Goal: Task Accomplishment & Management: Complete application form

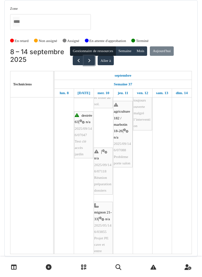
click at [89, 61] on span "button" at bounding box center [89, 61] width 6 height 6
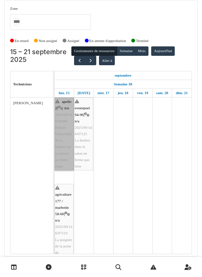
click at [62, 142] on link "apollo 2 | n/a 2025/09/146/06988 Refaire l'étanchéité de la fenêtre qui se trou…" at bounding box center [63, 133] width 19 height 73
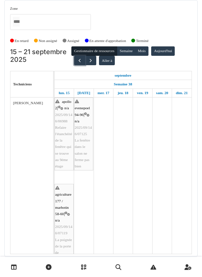
click at [77, 64] on button "button" at bounding box center [79, 61] width 11 height 10
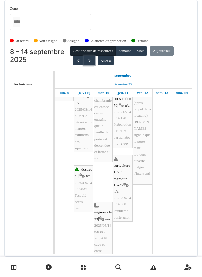
click at [90, 63] on button "button" at bounding box center [89, 61] width 11 height 10
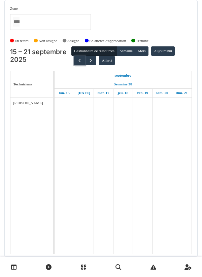
click at [77, 61] on span "button" at bounding box center [80, 61] width 6 height 6
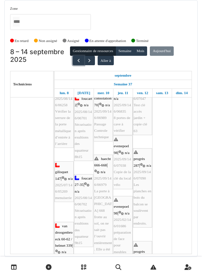
scroll to position [89, 0]
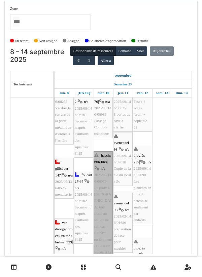
click at [97, 174] on link "haecht 666-668 | n/a 2025/09/146/06979 La porte à rue de la chaussée d’Haecht 6…" at bounding box center [102, 242] width 19 height 182
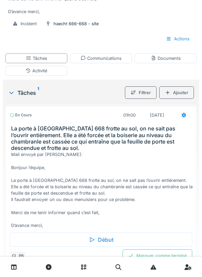
scroll to position [214, 0]
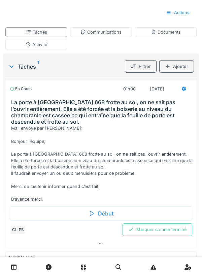
click at [97, 220] on div "Début" at bounding box center [101, 213] width 182 height 14
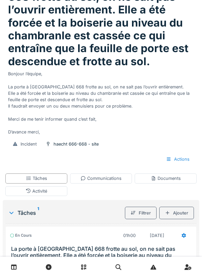
scroll to position [52, 0]
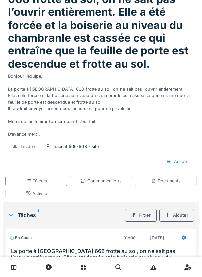
click at [45, 196] on div "Activité" at bounding box center [36, 193] width 21 height 6
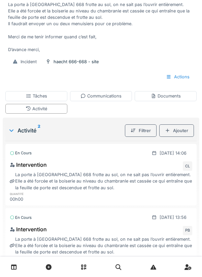
scroll to position [165, 0]
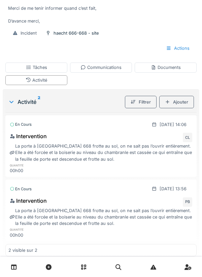
click at [47, 85] on div "Activité" at bounding box center [36, 80] width 62 height 10
click at [167, 71] on div "Documents" at bounding box center [165, 67] width 30 height 6
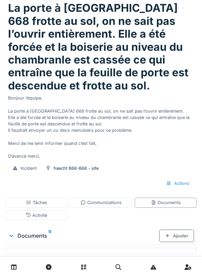
click at [170, 206] on div "Documents" at bounding box center [165, 202] width 30 height 6
click at [40, 239] on div "Documents 0" at bounding box center [83, 235] width 151 height 8
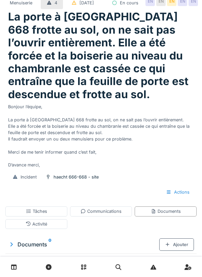
click at [41, 248] on div "Documents 0" at bounding box center [83, 244] width 151 height 8
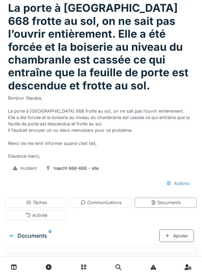
click at [47, 239] on div "Documents 0" at bounding box center [83, 235] width 151 height 8
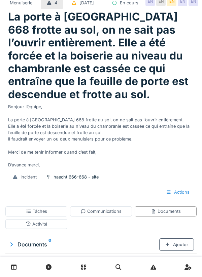
scroll to position [0, 0]
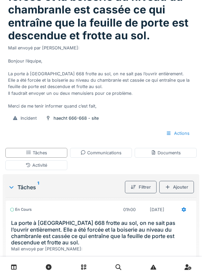
click at [35, 187] on div "Tâches 1" at bounding box center [65, 187] width 114 height 8
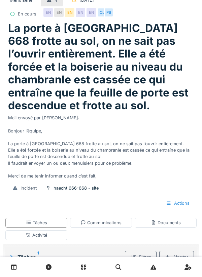
click at [30, 260] on div "Tâches 1" at bounding box center [65, 257] width 114 height 8
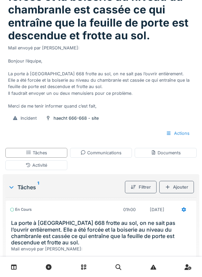
click at [35, 188] on div "Tâches 1" at bounding box center [65, 187] width 114 height 8
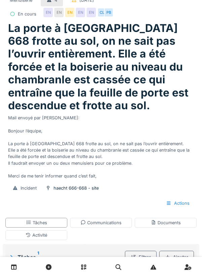
click at [164, 223] on div "Documents" at bounding box center [165, 222] width 30 height 6
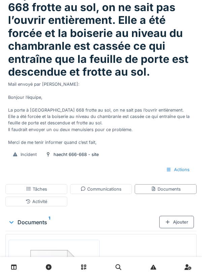
scroll to position [94, 0]
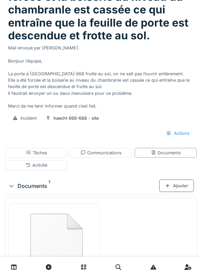
click at [61, 248] on img at bounding box center [54, 247] width 88 height 84
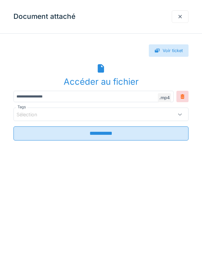
click at [99, 72] on icon at bounding box center [100, 68] width 6 height 9
click at [152, 13] on div "Document attaché" at bounding box center [101, 17] width 202 height 34
click at [95, 78] on div "Accéder au fichier" at bounding box center [100, 81] width 175 height 13
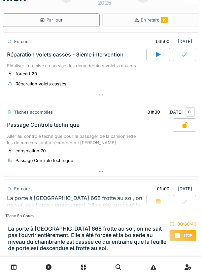
scroll to position [18, 0]
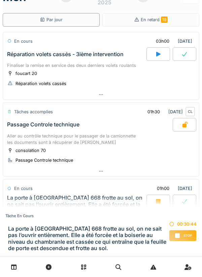
click at [182, 234] on div "Stop" at bounding box center [183, 235] width 28 height 11
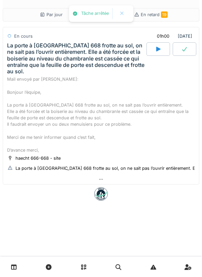
scroll to position [0, 0]
click at [101, 181] on icon at bounding box center [100, 179] width 5 height 4
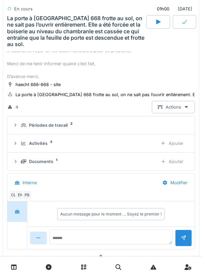
scroll to position [114, 0]
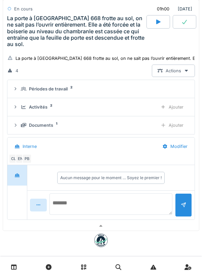
click at [79, 201] on textarea at bounding box center [110, 203] width 123 height 21
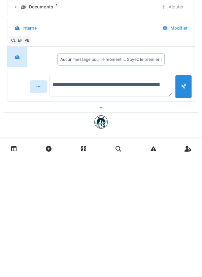
type textarea "**********"
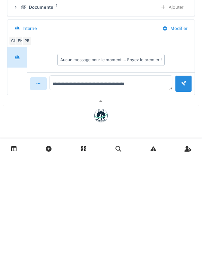
click at [182, 205] on div at bounding box center [182, 201] width 5 height 6
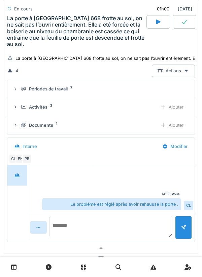
click at [87, 222] on textarea at bounding box center [110, 226] width 123 height 21
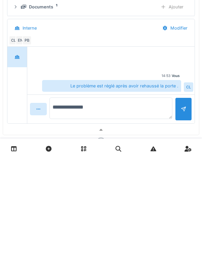
type textarea "**********"
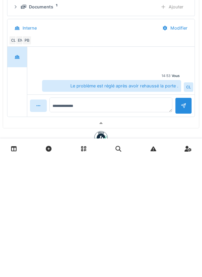
click at [182, 227] on div at bounding box center [182, 224] width 5 height 6
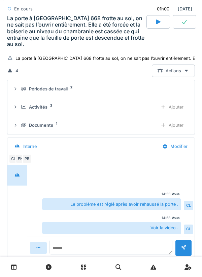
click at [175, 106] on div "Ajouter" at bounding box center [171, 107] width 34 height 12
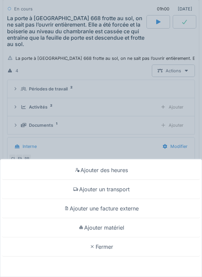
click at [120, 188] on div "Ajouter un transport" at bounding box center [101, 189] width 198 height 19
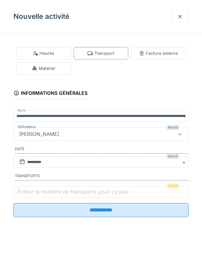
click at [41, 195] on label "Entrez le nombre de transports pour ce jour" at bounding box center [73, 191] width 114 height 8
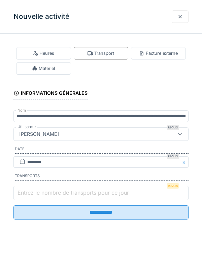
click at [41, 197] on input "Entrez le nombre de transports pour ce jour" at bounding box center [100, 193] width 175 height 14
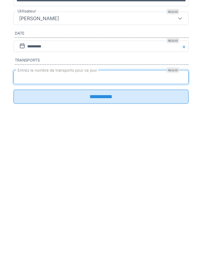
type input "*"
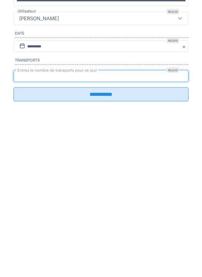
click at [102, 214] on input "**********" at bounding box center [100, 210] width 175 height 14
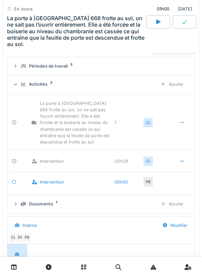
scroll to position [136, 0]
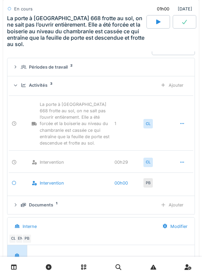
click at [183, 24] on icon at bounding box center [184, 22] width 5 height 4
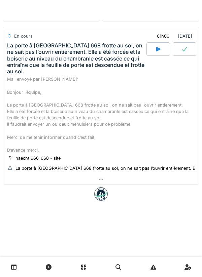
scroll to position [0, 0]
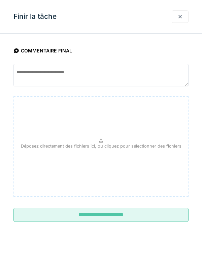
click at [105, 215] on input "**********" at bounding box center [100, 215] width 175 height 14
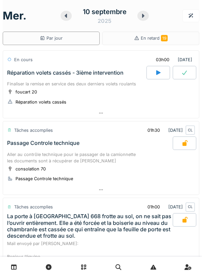
click at [102, 114] on icon at bounding box center [100, 113] width 5 height 4
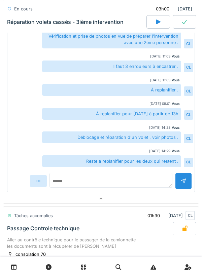
scroll to position [215, 0]
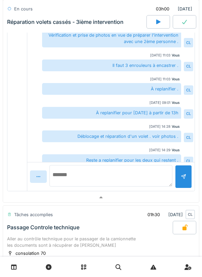
click at [83, 180] on textarea at bounding box center [110, 175] width 123 height 21
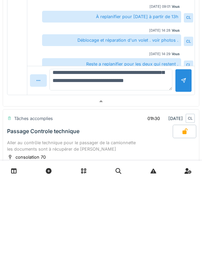
scroll to position [40, 0]
type textarea "**********"
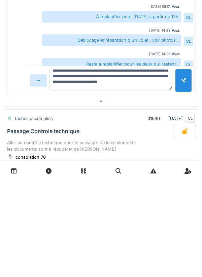
click at [184, 174] on div at bounding box center [182, 176] width 5 height 6
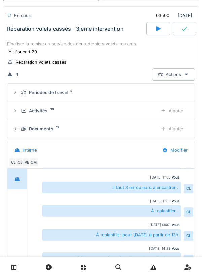
scroll to position [0, 0]
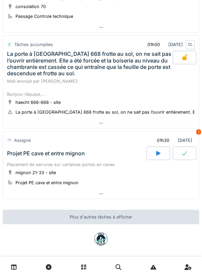
scroll to position [167, 0]
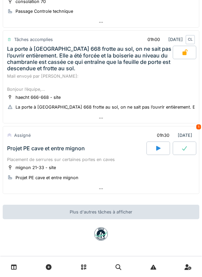
click at [102, 190] on icon at bounding box center [100, 188] width 5 height 4
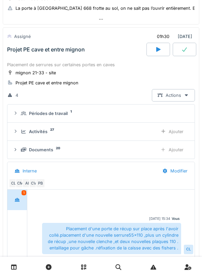
scroll to position [238, 0]
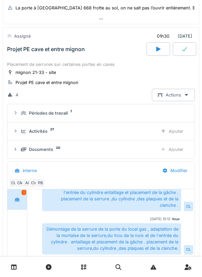
click at [160, 51] on icon at bounding box center [157, 48] width 7 height 5
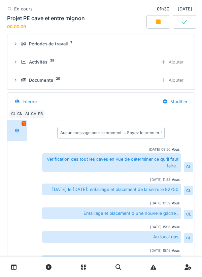
scroll to position [336, 0]
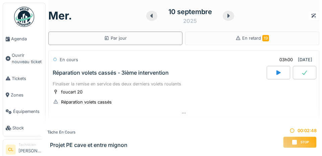
click at [20, 41] on span "Agenda" at bounding box center [27, 39] width 32 height 6
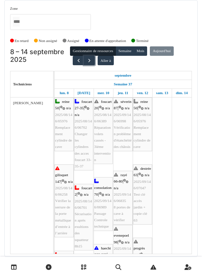
click at [89, 63] on button "button" at bounding box center [89, 61] width 11 height 10
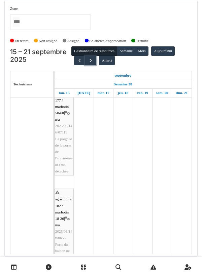
scroll to position [21, 0]
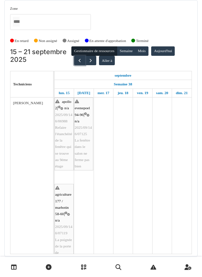
click at [77, 56] on button "button" at bounding box center [79, 61] width 11 height 10
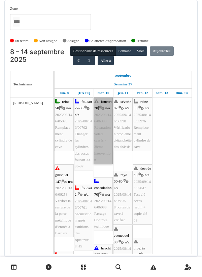
click at [102, 123] on link "foucart 20 | n/a 2025/08/146/06389 Réparation volets cassés - 3ième intervention" at bounding box center [102, 130] width 19 height 66
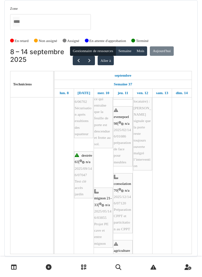
scroll to position [278, 0]
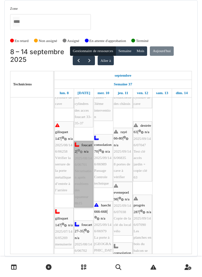
click at [80, 144] on link "foucart 2 | n/a 2025/08/146/06701 Sécurisation après exultions des squatteur 8h…" at bounding box center [83, 174] width 19 height 66
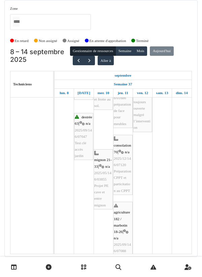
scroll to position [316, 0]
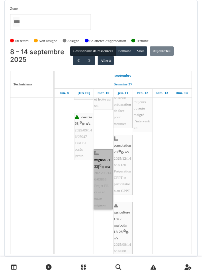
click at [99, 152] on link "mignon 21-33 | n/a 2025/05/146/03855 Projet PE cave et entre mignon" at bounding box center [102, 179] width 19 height 60
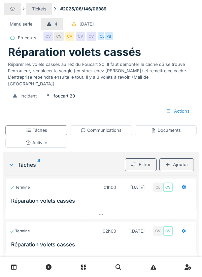
click at [165, 127] on div "Documents" at bounding box center [165, 130] width 30 height 6
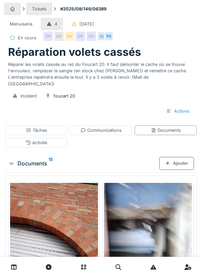
click at [45, 139] on div "Activité" at bounding box center [36, 142] width 21 height 6
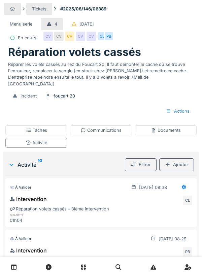
click at [180, 182] on div at bounding box center [183, 187] width 17 height 12
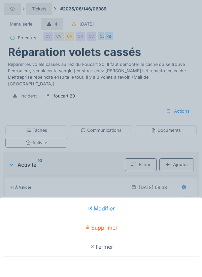
click at [82, 154] on div "Modifier Supprimer Fermer" at bounding box center [101, 138] width 202 height 277
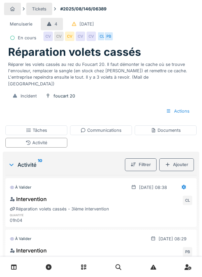
click at [39, 127] on div "Tâches" at bounding box center [36, 130] width 21 height 6
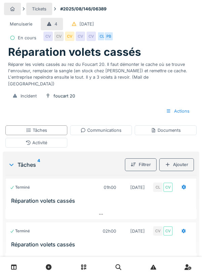
click at [185, 185] on icon at bounding box center [183, 187] width 4 height 5
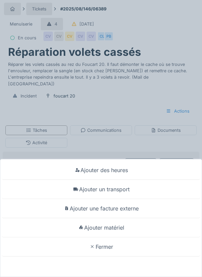
click at [122, 189] on div "Ajouter un transport" at bounding box center [101, 189] width 198 height 19
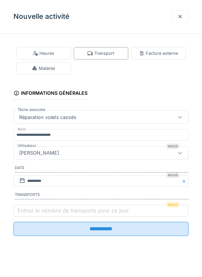
click at [55, 211] on label "Entrez le nombre de transports pour ce jour" at bounding box center [73, 210] width 114 height 8
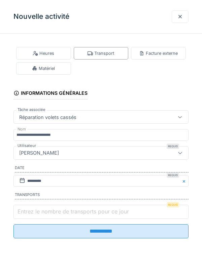
click at [55, 211] on input "Entrez le nombre de transports pour ce jour" at bounding box center [100, 212] width 175 height 14
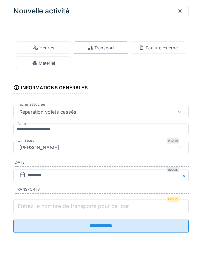
scroll to position [16, 0]
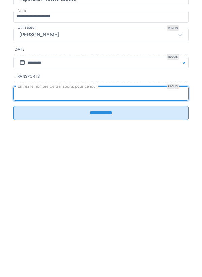
type input "*"
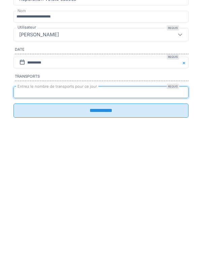
click at [95, 230] on input "**********" at bounding box center [100, 229] width 175 height 14
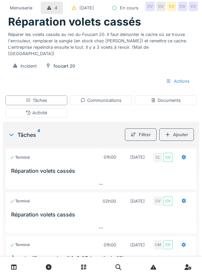
click at [180, 163] on div at bounding box center [183, 157] width 17 height 12
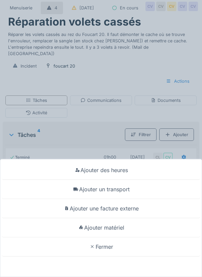
click at [119, 230] on div "Ajouter matériel" at bounding box center [101, 227] width 198 height 19
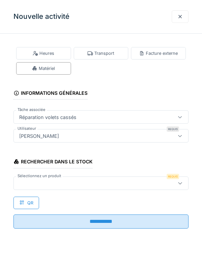
click at [41, 180] on div at bounding box center [89, 182] width 146 height 7
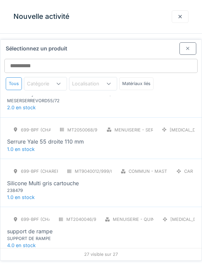
scroll to position [1112, 0]
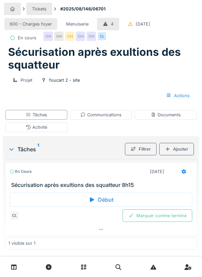
click at [106, 118] on div "Communications" at bounding box center [100, 115] width 41 height 6
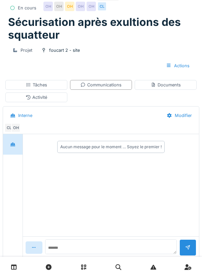
scroll to position [31, 0]
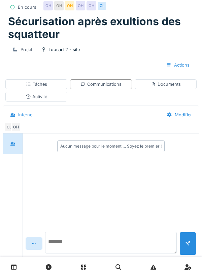
click at [80, 253] on textarea at bounding box center [110, 242] width 131 height 21
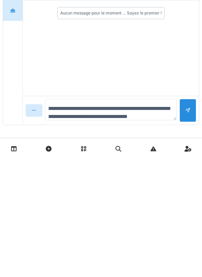
scroll to position [8, 0]
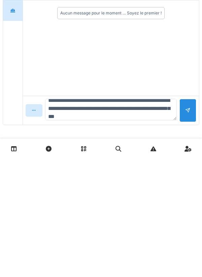
type textarea "**********"
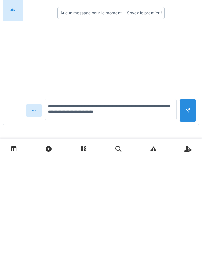
click at [187, 232] on div at bounding box center [187, 228] width 17 height 23
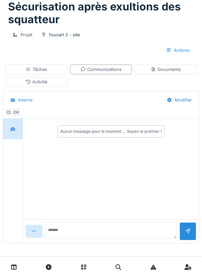
scroll to position [0, 0]
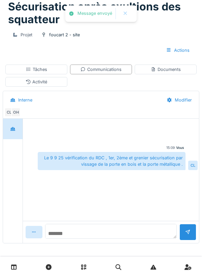
click at [81, 230] on textarea at bounding box center [110, 231] width 131 height 15
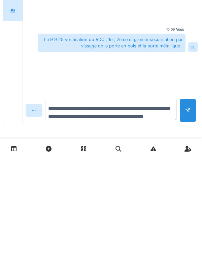
scroll to position [8, 0]
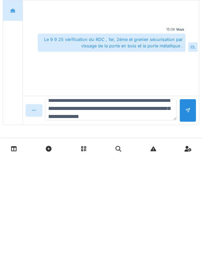
type textarea "**********"
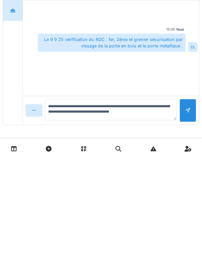
click at [194, 228] on div at bounding box center [187, 228] width 17 height 23
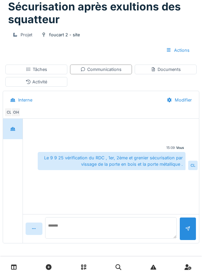
scroll to position [0, 0]
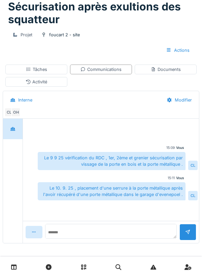
click at [106, 70] on div "Communications" at bounding box center [100, 69] width 41 height 6
click at [166, 70] on div "Documents" at bounding box center [165, 69] width 30 height 6
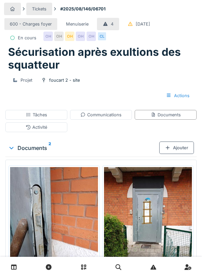
click at [41, 118] on div "Tâches" at bounding box center [36, 115] width 21 height 6
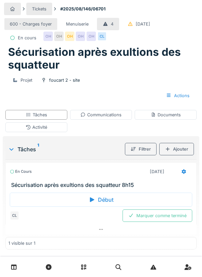
click at [185, 174] on icon at bounding box center [183, 171] width 5 height 4
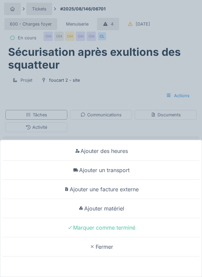
click at [123, 180] on div "Ajouter un transport" at bounding box center [101, 170] width 198 height 19
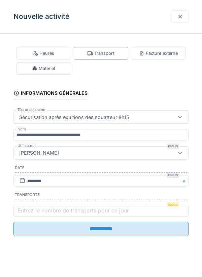
click at [105, 231] on input "**********" at bounding box center [100, 229] width 175 height 14
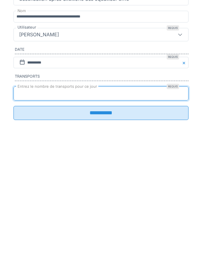
type input "*"
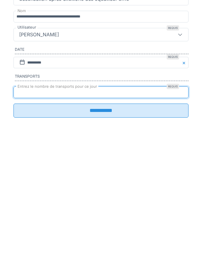
click at [109, 230] on input "**********" at bounding box center [100, 229] width 175 height 14
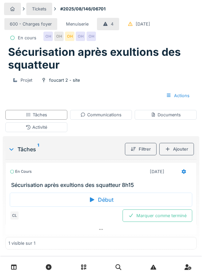
click at [45, 130] on div "Activité" at bounding box center [36, 127] width 21 height 6
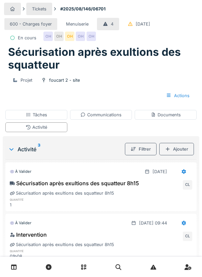
click at [40, 118] on div "Tâches" at bounding box center [36, 115] width 21 height 6
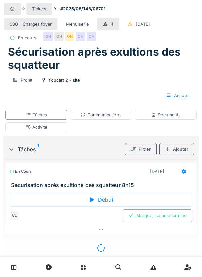
click at [182, 174] on icon at bounding box center [183, 171] width 4 height 5
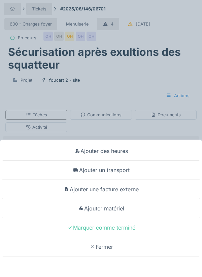
click at [117, 172] on div "Ajouter un transport" at bounding box center [101, 170] width 198 height 19
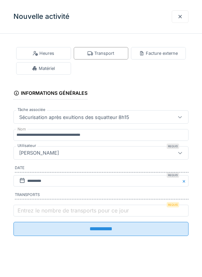
click at [39, 193] on fieldset "**********" at bounding box center [100, 140] width 175 height 202
click at [45, 211] on label "Entrez le nombre de transports pour ce jour" at bounding box center [73, 210] width 114 height 8
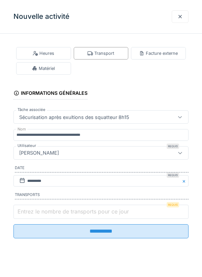
click at [45, 211] on input "Entrez le nombre de transports pour ce jour" at bounding box center [100, 212] width 175 height 14
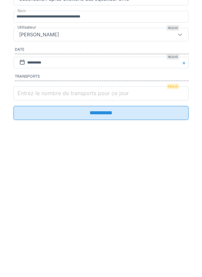
scroll to position [16, 0]
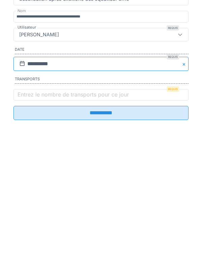
click at [28, 181] on input "**********" at bounding box center [100, 182] width 175 height 14
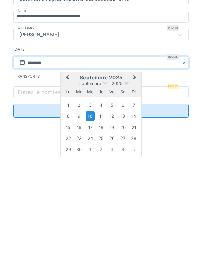
click at [78, 239] on div "9" at bounding box center [79, 234] width 9 height 9
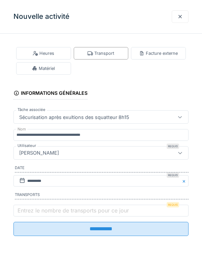
click at [45, 211] on label "Entrez le nombre de transports pour ce jour" at bounding box center [73, 210] width 114 height 8
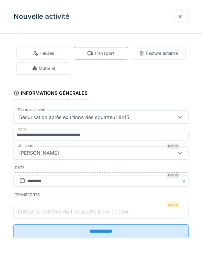
click at [45, 211] on input "Entrez le nombre de transports pour ce jour" at bounding box center [100, 212] width 175 height 14
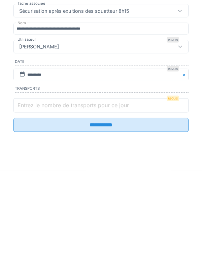
scroll to position [27, 0]
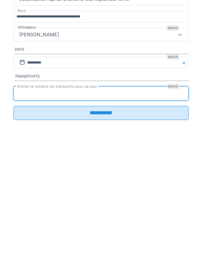
type input "*"
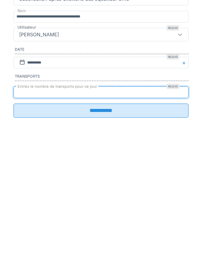
click at [99, 232] on input "**********" at bounding box center [100, 229] width 175 height 14
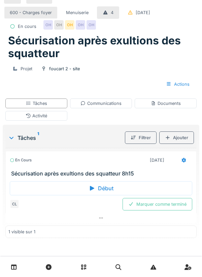
click at [159, 205] on div "Marquer comme terminé" at bounding box center [157, 204] width 70 height 12
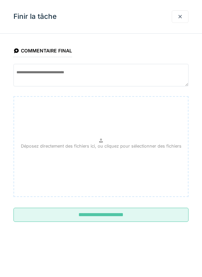
click at [119, 214] on input "**********" at bounding box center [100, 215] width 175 height 14
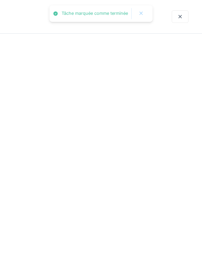
scroll to position [6, 0]
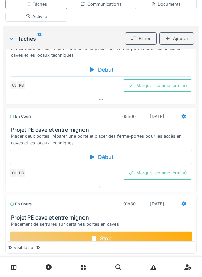
scroll to position [768, 0]
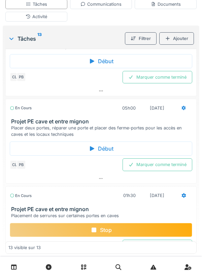
click at [166, 7] on div "Documents" at bounding box center [165, 4] width 30 height 6
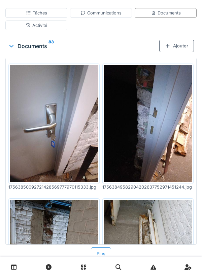
scroll to position [113, 0]
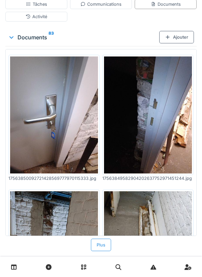
click at [179, 43] on div "Ajouter" at bounding box center [176, 37] width 35 height 12
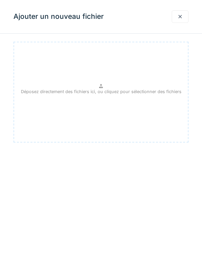
click at [105, 85] on div "Déposez directement des fichiers ici, ou cliquez pour sélectionner des fichiers" at bounding box center [100, 92] width 175 height 101
type input "**********"
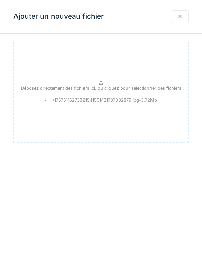
scroll to position [128, 0]
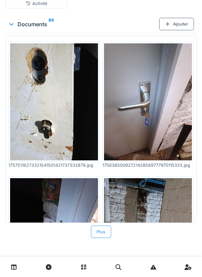
click at [178, 30] on div "Ajouter" at bounding box center [176, 24] width 35 height 12
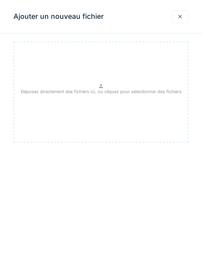
click at [110, 89] on p "Déposez directement des fichiers ici, ou cliquez pour sélectionner des fichiers" at bounding box center [101, 91] width 160 height 6
type input "**********"
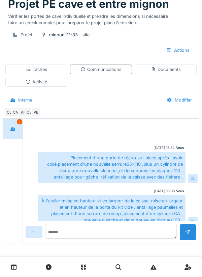
scroll to position [288, 0]
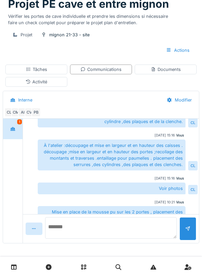
click at [70, 230] on textarea at bounding box center [110, 227] width 131 height 21
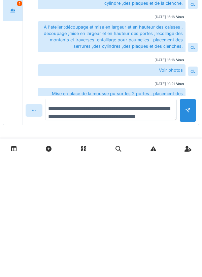
scroll to position [8, 0]
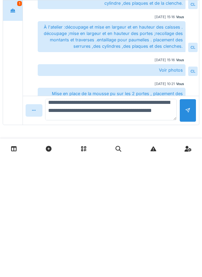
type textarea "**********"
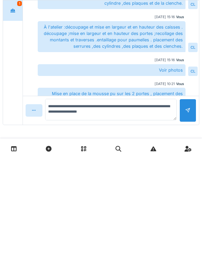
click at [192, 233] on div at bounding box center [187, 228] width 17 height 23
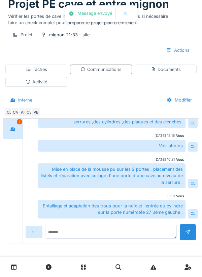
scroll to position [275, 0]
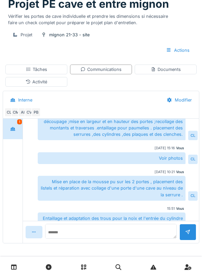
click at [168, 71] on div "Documents" at bounding box center [165, 69] width 30 height 6
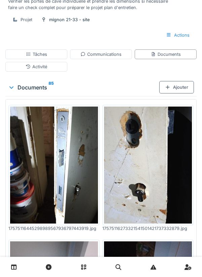
click at [38, 57] on div "Tâches" at bounding box center [36, 54] width 21 height 6
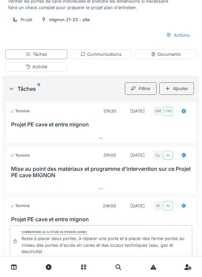
click at [182, 114] on icon at bounding box center [183, 111] width 4 height 5
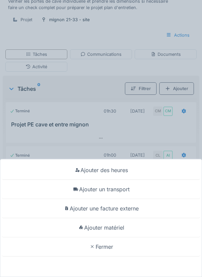
click at [123, 189] on div "Ajouter un transport" at bounding box center [101, 189] width 198 height 19
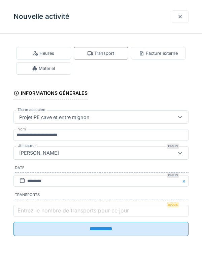
click at [40, 210] on label "Entrez le nombre de transports pour ce jour" at bounding box center [73, 210] width 114 height 8
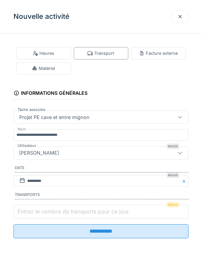
click at [40, 210] on input "Entrez le nombre de transports pour ce jour" at bounding box center [100, 212] width 175 height 14
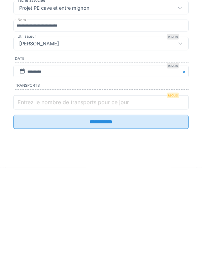
scroll to position [80, 0]
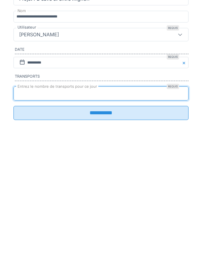
type input "*"
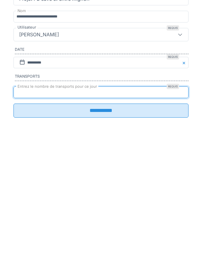
click at [107, 235] on input "**********" at bounding box center [100, 229] width 175 height 14
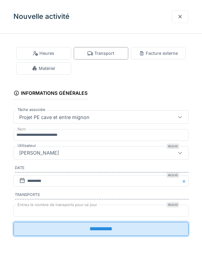
click at [103, 233] on input "**********" at bounding box center [100, 229] width 175 height 14
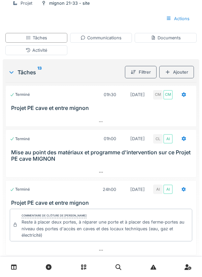
click at [40, 53] on div "Activité" at bounding box center [36, 50] width 21 height 6
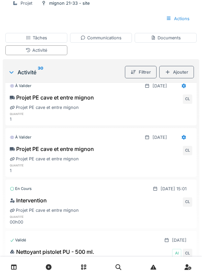
scroll to position [0, 0]
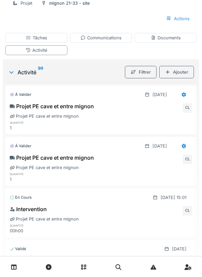
click at [182, 97] on icon at bounding box center [183, 94] width 4 height 5
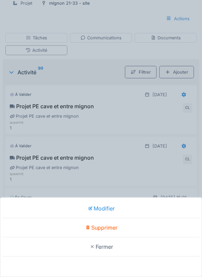
click at [110, 230] on div "Supprimer" at bounding box center [101, 227] width 198 height 19
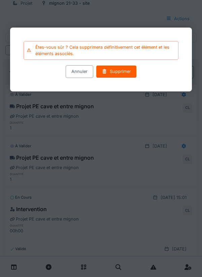
click at [120, 73] on div "Supprimer" at bounding box center [116, 71] width 41 height 12
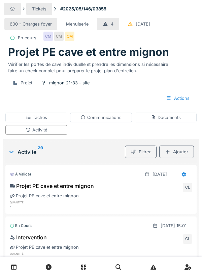
click at [181, 176] on icon at bounding box center [183, 174] width 5 height 4
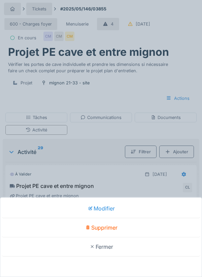
click at [102, 173] on div "Modifier Supprimer Fermer" at bounding box center [101, 138] width 202 height 277
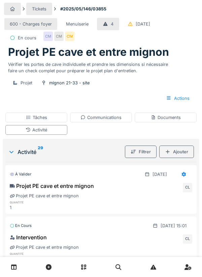
click at [41, 121] on div "Tâches" at bounding box center [36, 117] width 21 height 6
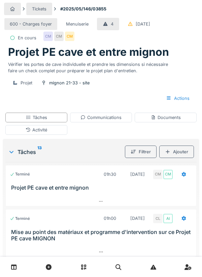
click at [184, 177] on icon at bounding box center [183, 174] width 4 height 5
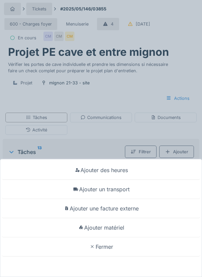
click at [122, 230] on div "Ajouter matériel" at bounding box center [101, 227] width 198 height 19
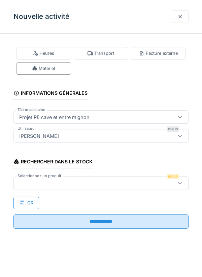
click at [51, 181] on div at bounding box center [89, 182] width 146 height 7
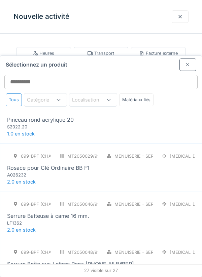
scroll to position [868, 0]
